Goal: Transaction & Acquisition: Purchase product/service

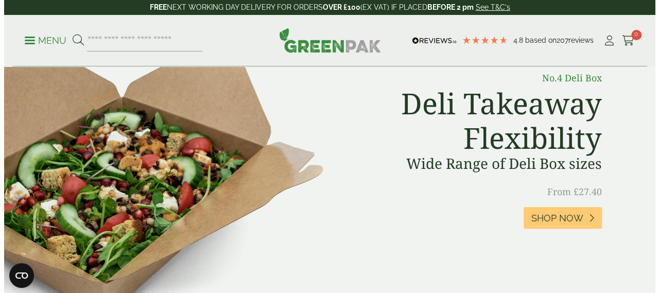
scroll to position [515, 0]
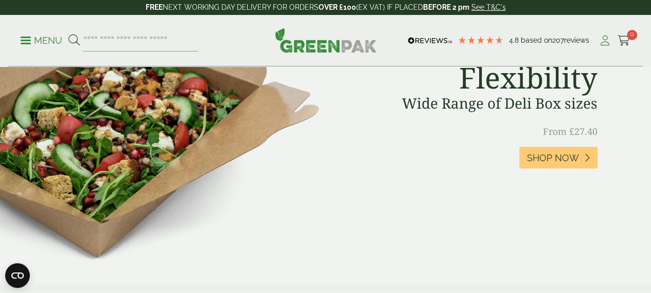
click at [602, 39] on icon at bounding box center [604, 41] width 13 height 10
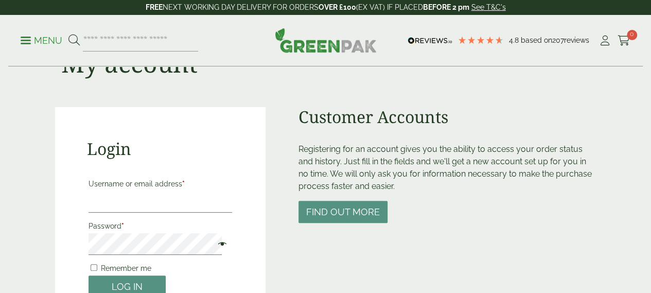
scroll to position [103, 0]
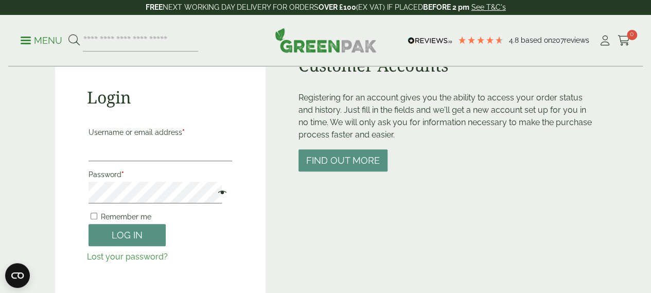
click at [163, 138] on label "Username or email address *" at bounding box center [161, 132] width 144 height 14
click at [163, 139] on input "Username or email address *" at bounding box center [161, 150] width 144 height 22
click at [153, 152] on input "Username or email address *" at bounding box center [161, 150] width 144 height 22
type input "**********"
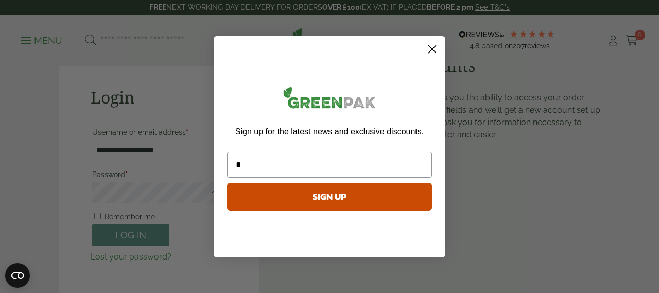
type input "*"
click at [431, 50] on icon "Close dialog" at bounding box center [432, 48] width 7 height 7
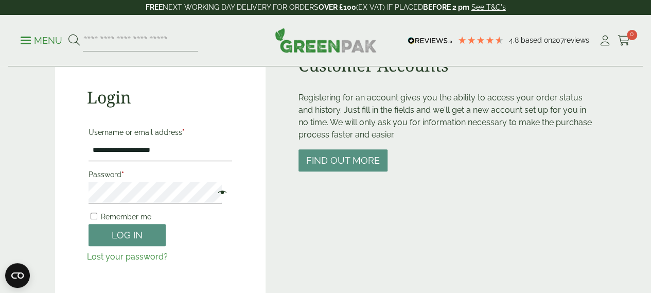
click at [213, 196] on span at bounding box center [219, 193] width 13 height 12
drag, startPoint x: 141, startPoint y: 215, endPoint x: 137, endPoint y: 221, distance: 7.6
click at [140, 216] on span "Remember me" at bounding box center [126, 217] width 50 height 8
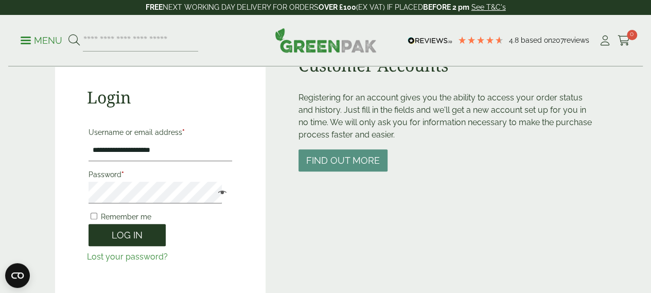
click at [137, 233] on button "Log in" at bounding box center [127, 235] width 77 height 22
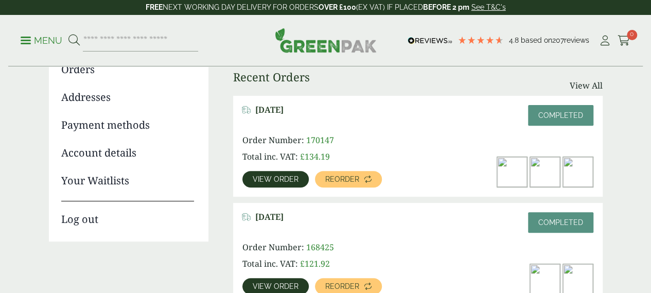
scroll to position [154, 0]
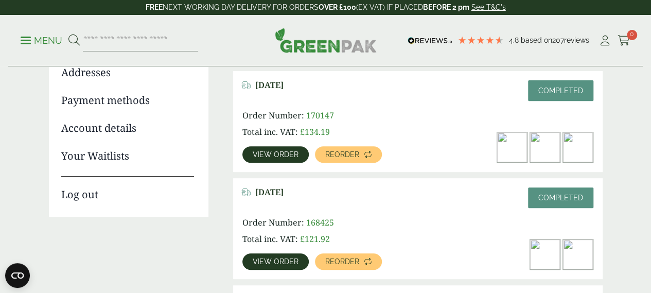
click at [518, 151] on img at bounding box center [512, 147] width 30 height 30
click at [288, 154] on span "View order" at bounding box center [276, 154] width 46 height 7
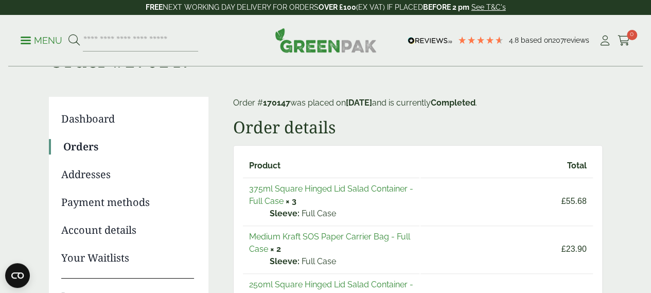
scroll to position [51, 0]
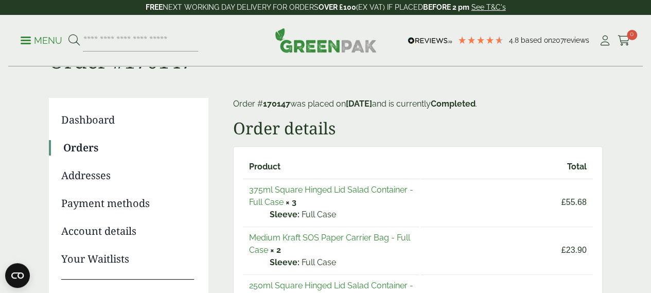
click at [287, 190] on link "375ml Square Hinged Lid Salad Container - Full Case" at bounding box center [331, 196] width 164 height 22
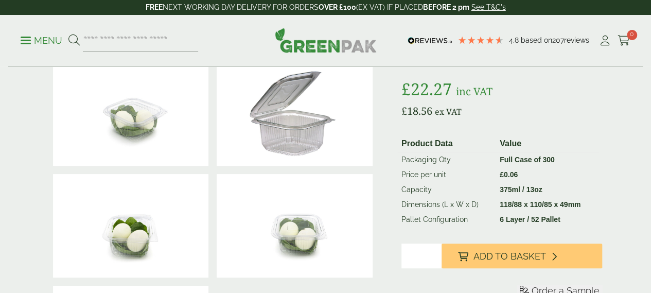
scroll to position [206, 0]
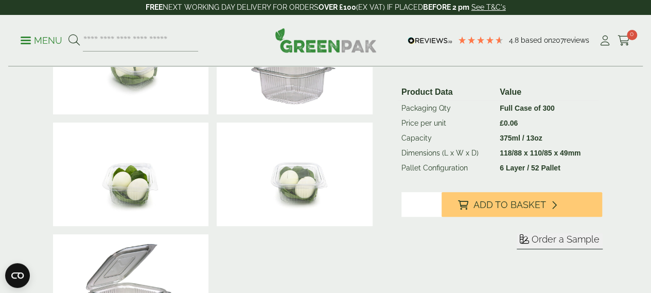
click at [442, 217] on input "*" at bounding box center [421, 204] width 40 height 25
type input "*"
click at [442, 217] on input "*" at bounding box center [421, 204] width 40 height 25
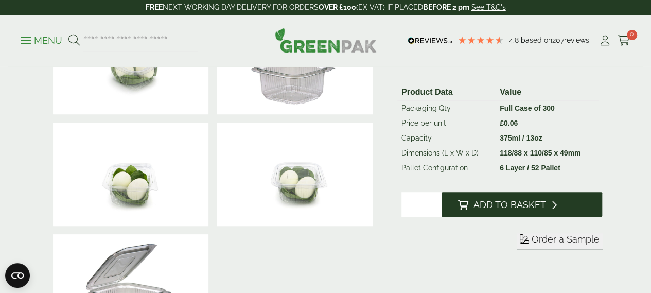
click at [504, 210] on span "Add to Basket" at bounding box center [509, 204] width 73 height 11
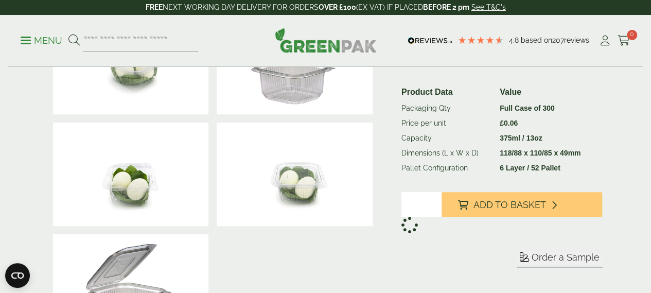
scroll to position [0, 0]
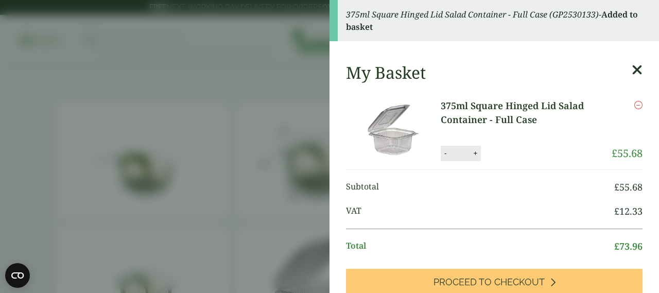
click at [631, 68] on icon at bounding box center [636, 70] width 11 height 14
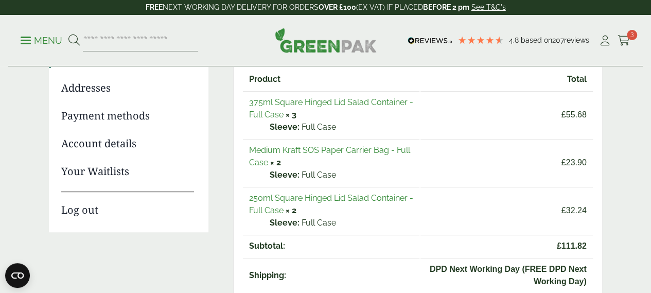
scroll to position [154, 0]
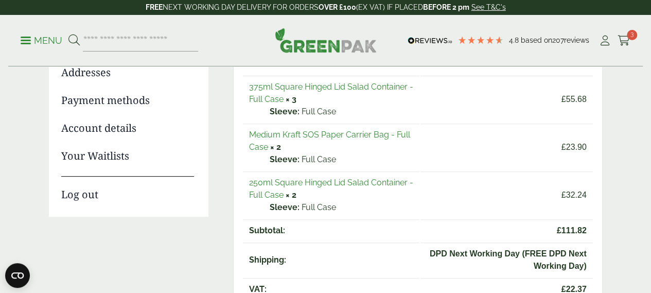
click at [307, 180] on link "250ml Square Hinged Lid Salad Container - Full Case" at bounding box center [331, 189] width 164 height 22
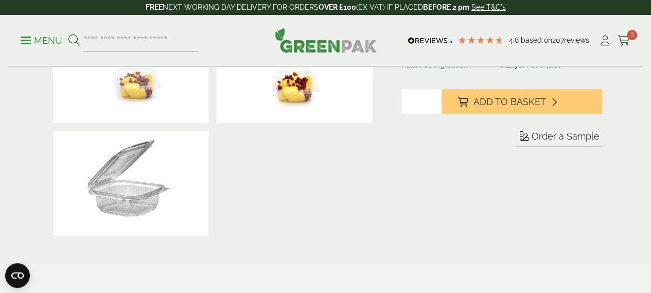
click at [442, 114] on input "*" at bounding box center [421, 101] width 40 height 25
type input "*"
click at [442, 114] on input "*" at bounding box center [421, 101] width 40 height 25
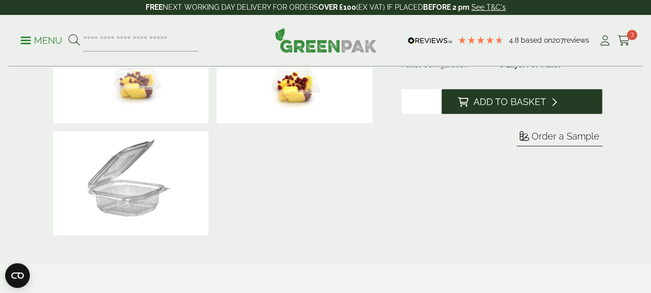
click at [497, 114] on button "Add to Basket" at bounding box center [522, 101] width 161 height 25
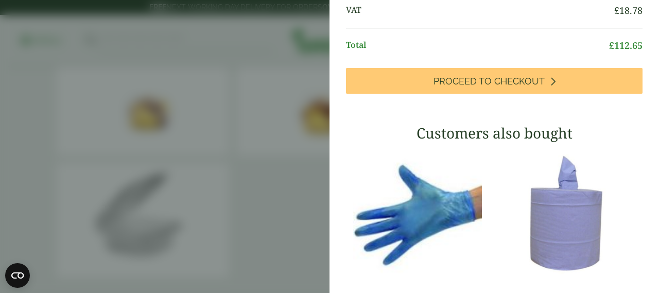
scroll to position [257, 0]
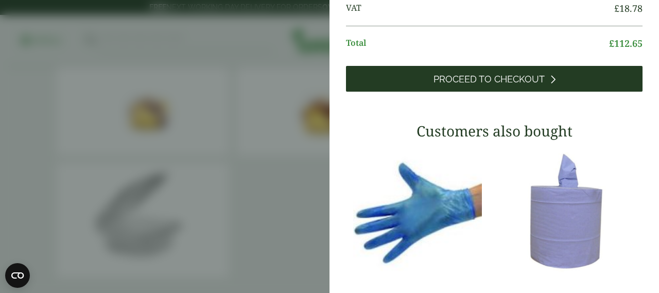
click at [505, 85] on span "Proceed to Checkout" at bounding box center [488, 79] width 111 height 11
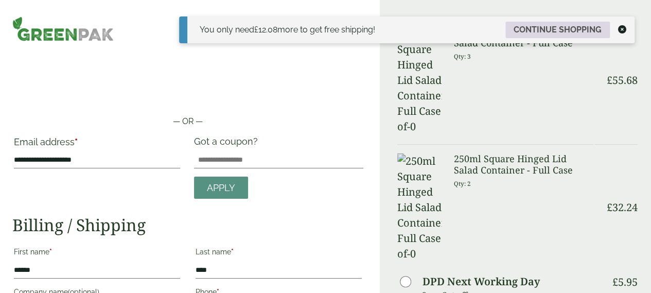
click at [545, 28] on link "Continue shopping" at bounding box center [557, 30] width 104 height 16
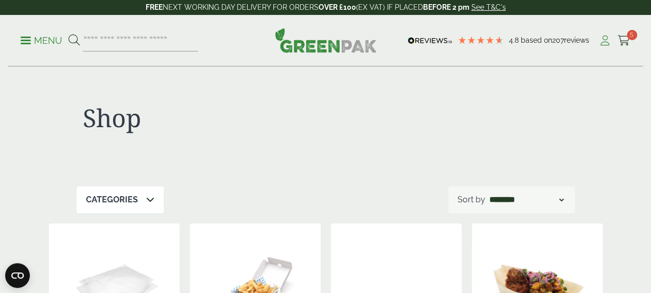
click at [607, 39] on icon at bounding box center [604, 41] width 13 height 10
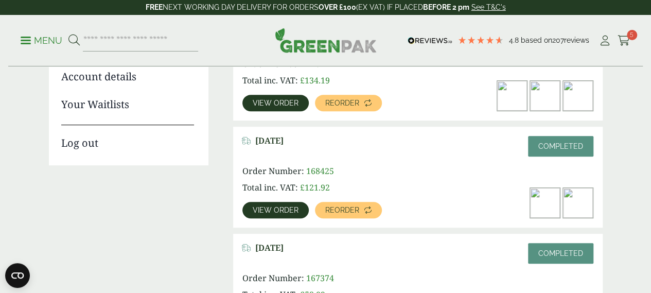
click at [281, 101] on span "View order" at bounding box center [276, 102] width 46 height 7
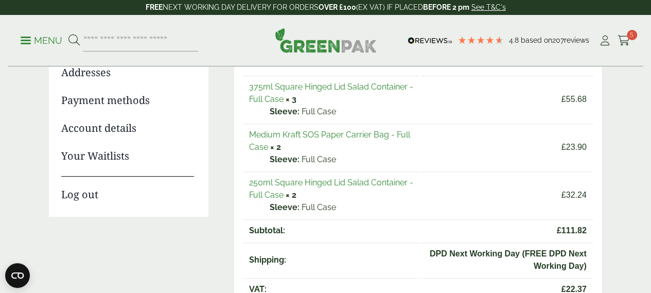
click at [272, 135] on link "Medium Kraft SOS Paper Carrier Bag - Full Case" at bounding box center [329, 141] width 161 height 22
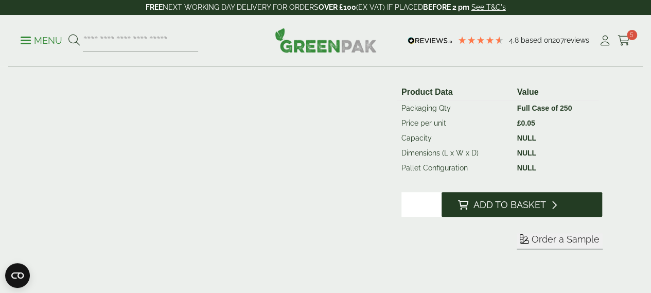
click at [514, 210] on span "Add to Basket" at bounding box center [509, 204] width 73 height 11
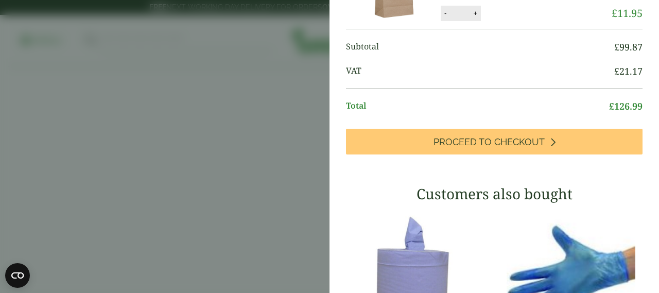
scroll to position [309, 0]
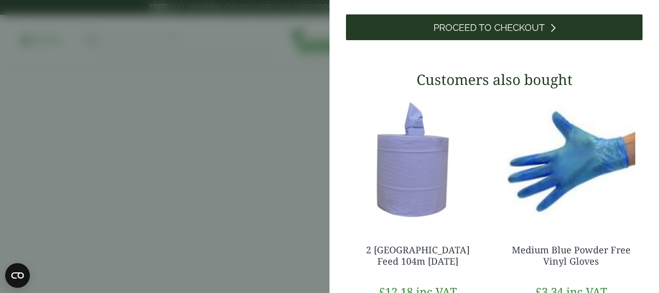
click at [486, 33] on span "Proceed to Checkout" at bounding box center [488, 27] width 111 height 11
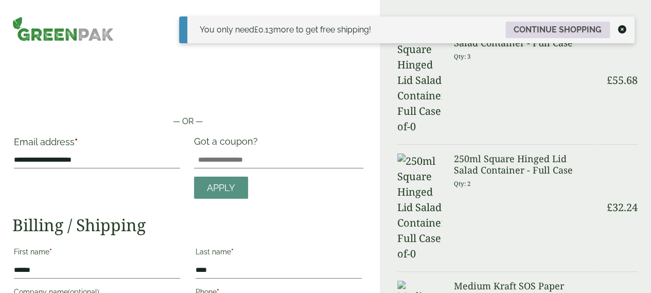
click at [550, 28] on link "Continue shopping" at bounding box center [557, 30] width 104 height 16
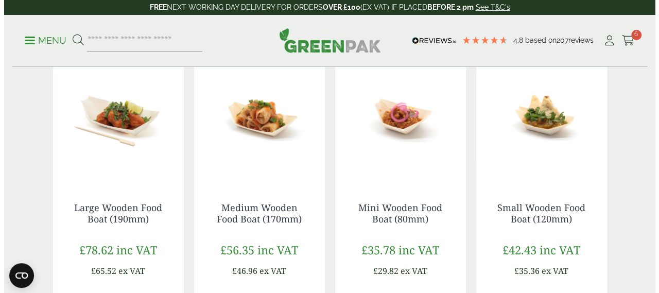
scroll to position [412, 0]
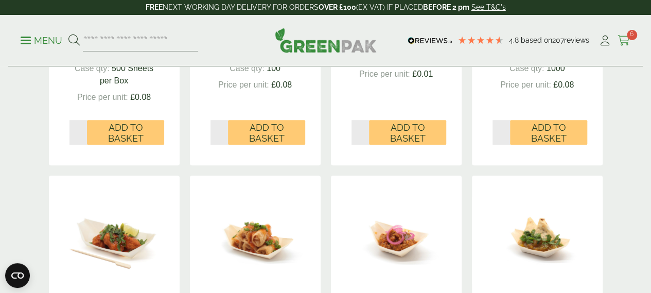
click at [626, 38] on icon at bounding box center [624, 41] width 13 height 10
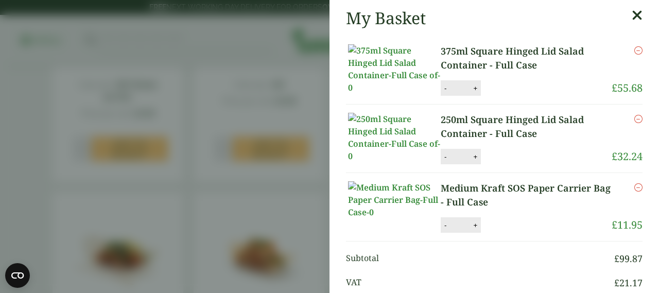
click at [472, 230] on button "+" at bounding box center [475, 225] width 10 height 9
type input "*"
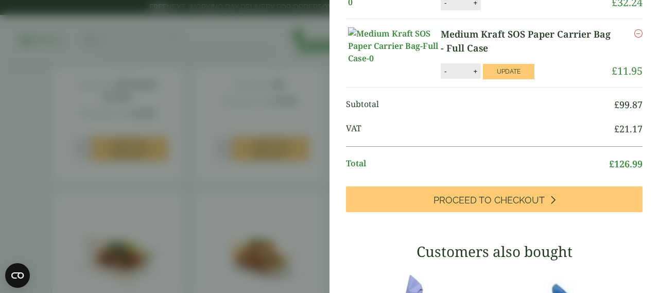
scroll to position [154, 0]
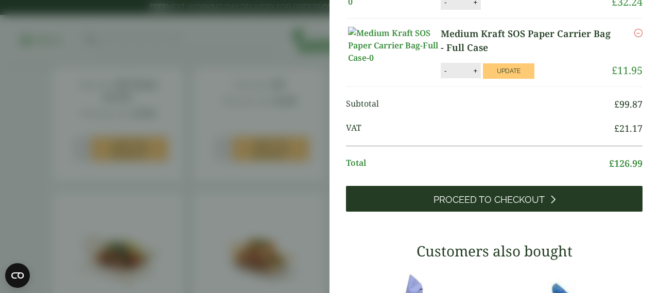
click at [468, 205] on span "Proceed to Checkout" at bounding box center [488, 199] width 111 height 11
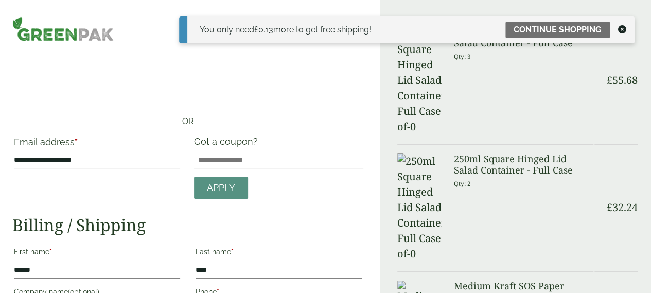
drag, startPoint x: 621, startPoint y: 28, endPoint x: 611, endPoint y: 35, distance: 11.8
click at [622, 29] on icon at bounding box center [622, 29] width 8 height 8
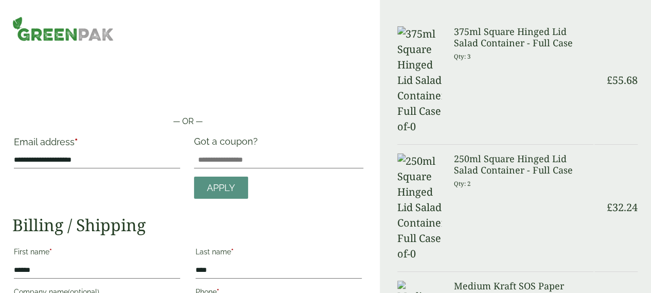
click at [322, 36] on div at bounding box center [187, 28] width 363 height 25
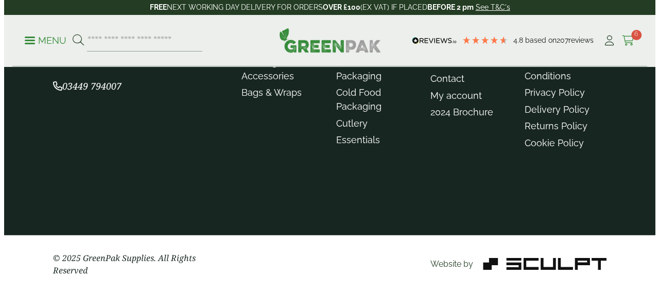
scroll to position [412, 0]
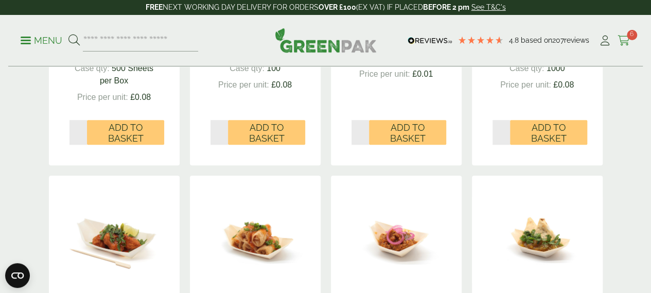
click at [628, 41] on icon at bounding box center [624, 41] width 13 height 10
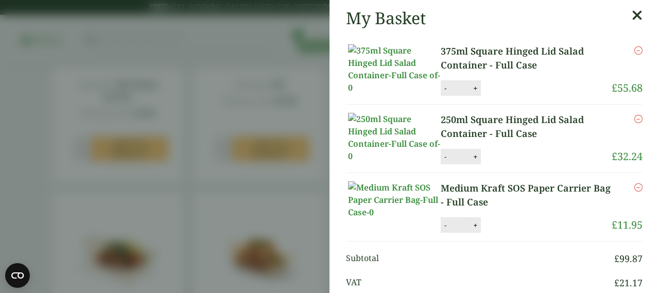
click at [472, 230] on button "+" at bounding box center [475, 225] width 10 height 9
type input "*"
click at [512, 233] on button "Update" at bounding box center [508, 225] width 51 height 15
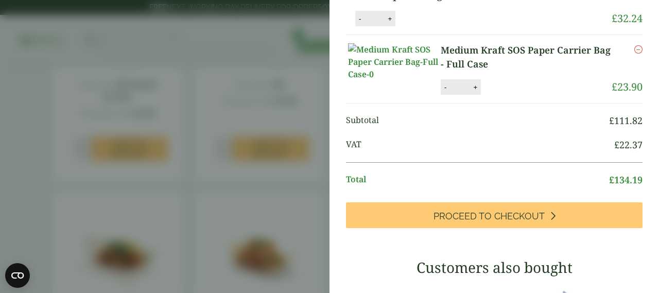
scroll to position [154, 0]
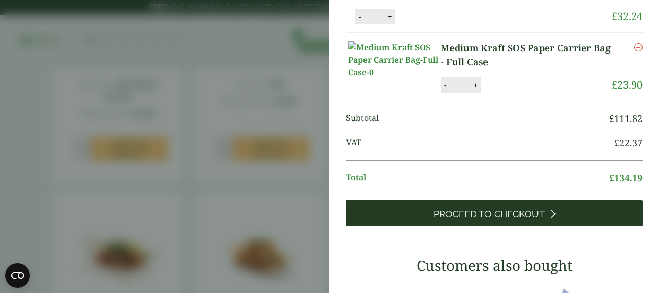
click at [526, 220] on span "Proceed to Checkout" at bounding box center [488, 213] width 111 height 11
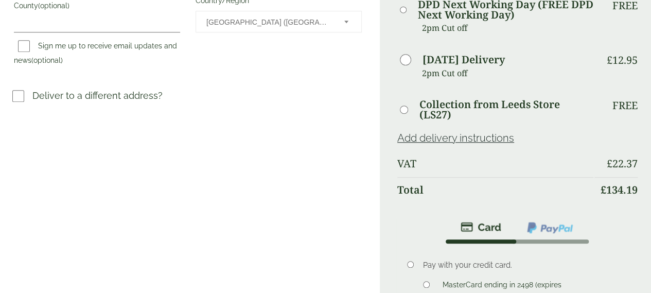
scroll to position [463, 0]
